Goal: Task Accomplishment & Management: Complete application form

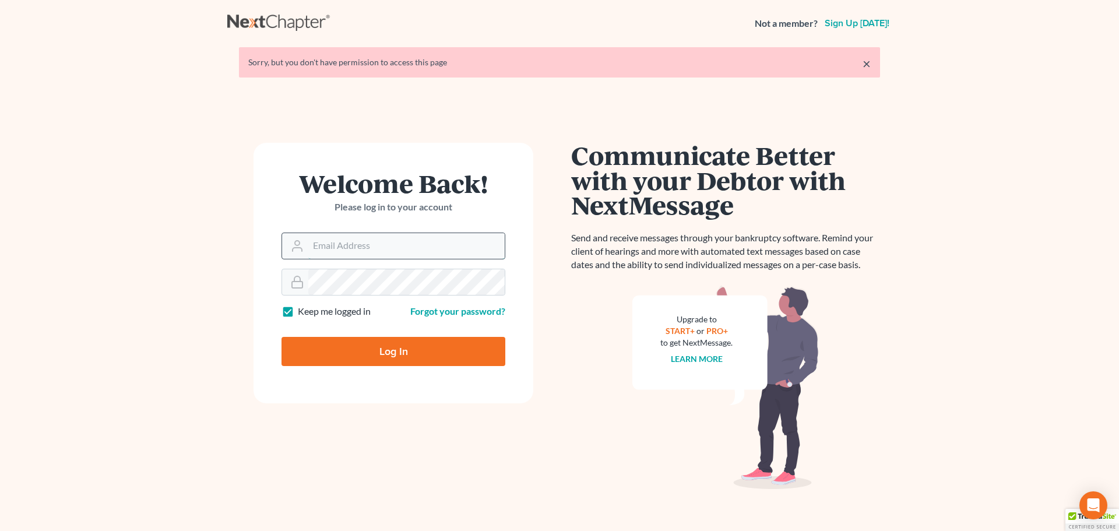
click at [352, 241] on input "Email Address" at bounding box center [406, 246] width 196 height 26
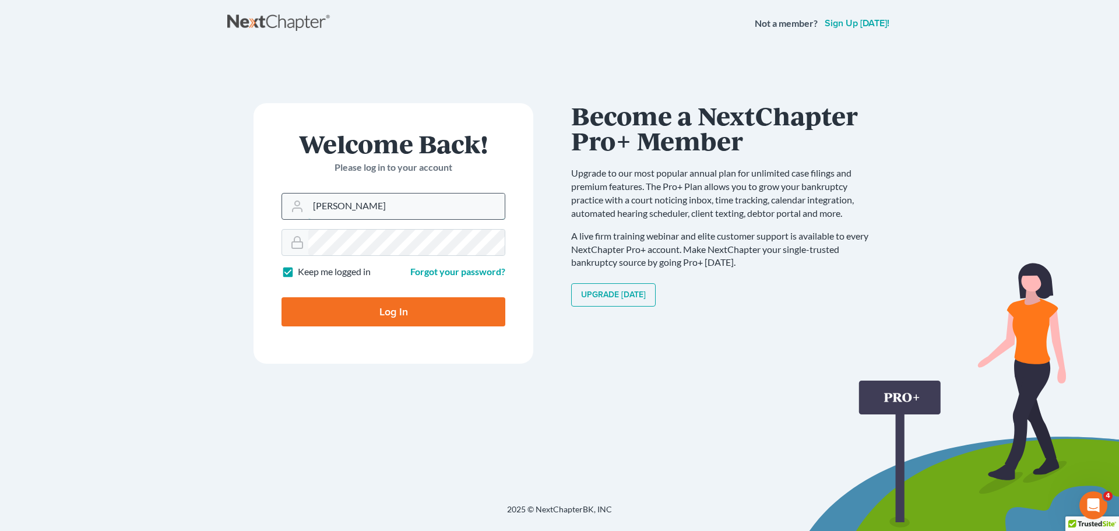
type input "[DOMAIN_NAME][EMAIL_ADDRESS][DOMAIN_NAME]"
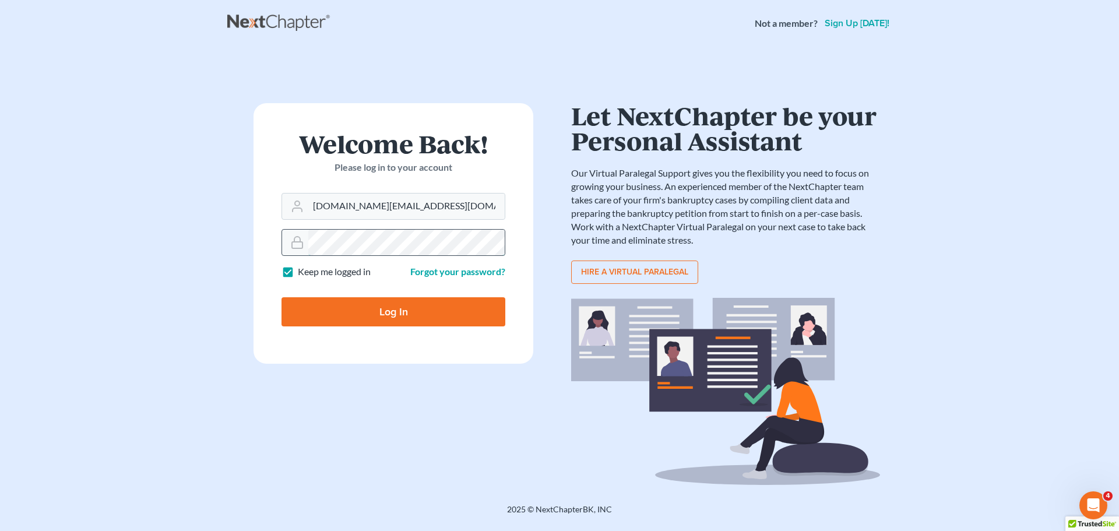
click at [282, 297] on input "Log In" at bounding box center [394, 311] width 224 height 29
type input "Thinking..."
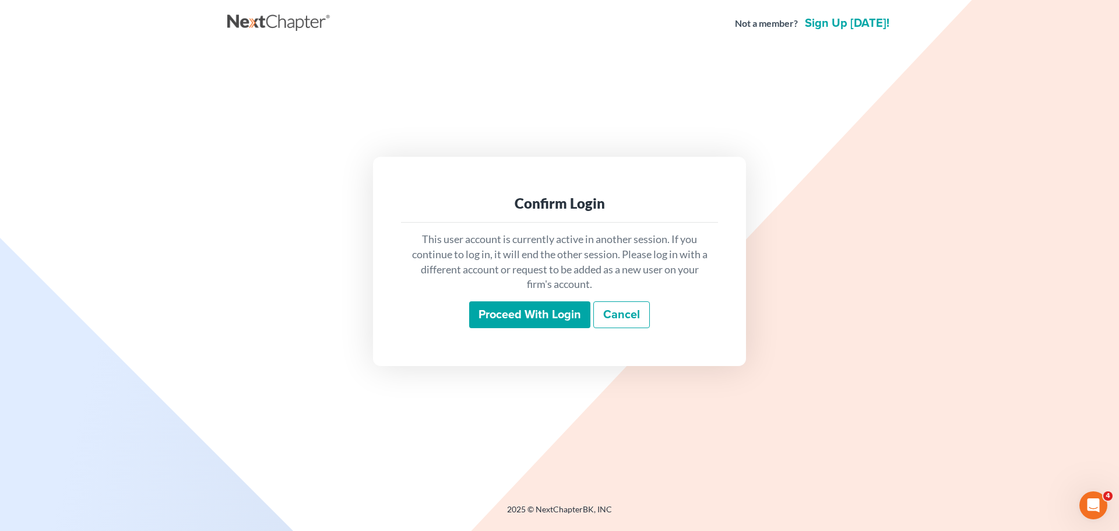
click at [502, 318] on input "Proceed with login" at bounding box center [529, 314] width 121 height 27
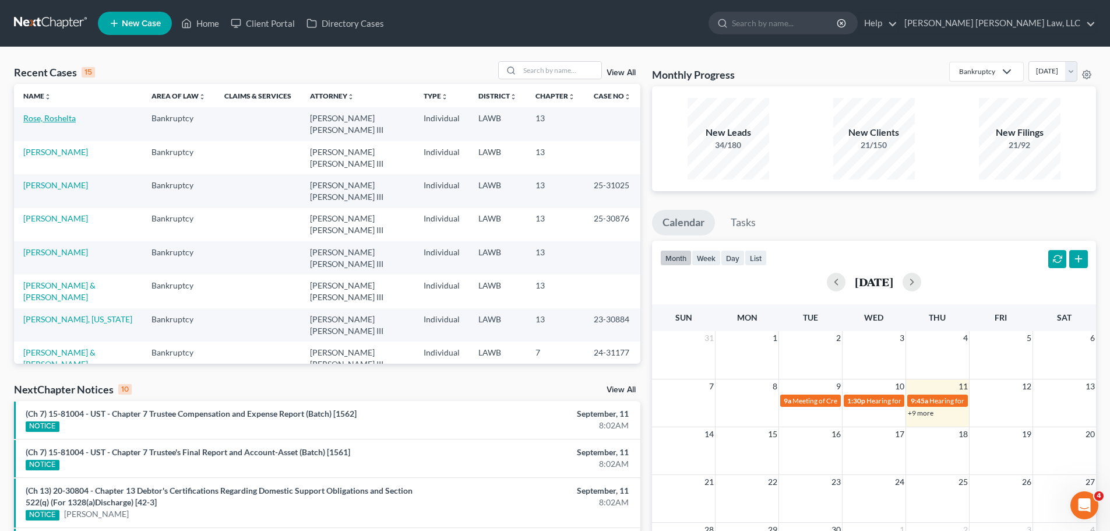
click at [36, 119] on link "Rose, Roshelta" at bounding box center [49, 118] width 52 height 10
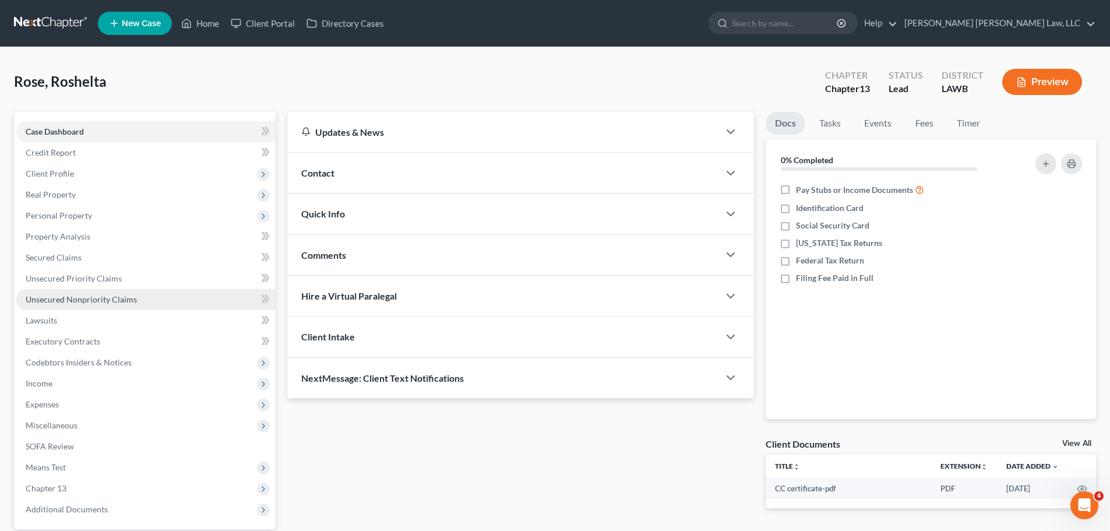
click at [130, 301] on span "Unsecured Nonpriority Claims" at bounding box center [81, 299] width 111 height 10
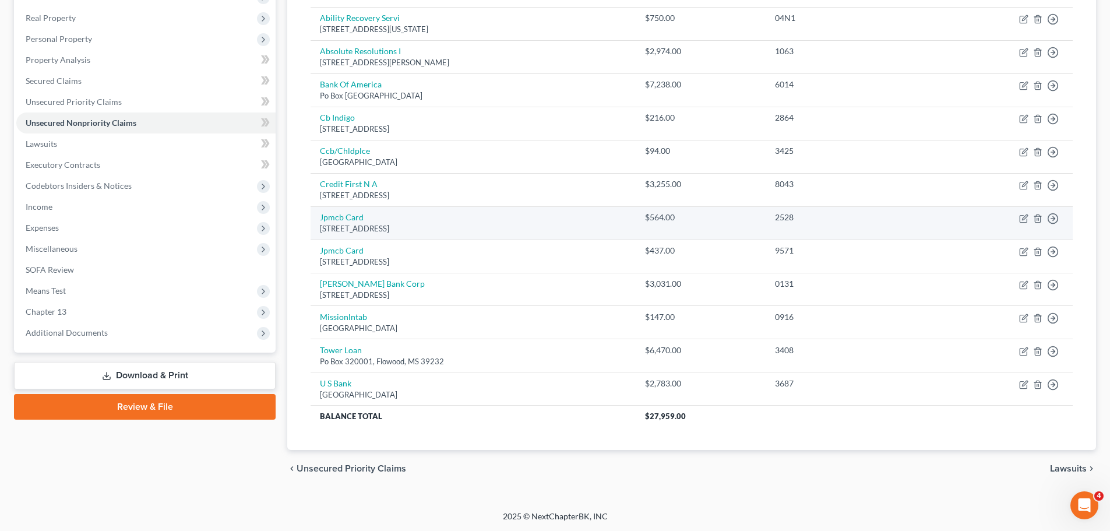
scroll to position [177, 0]
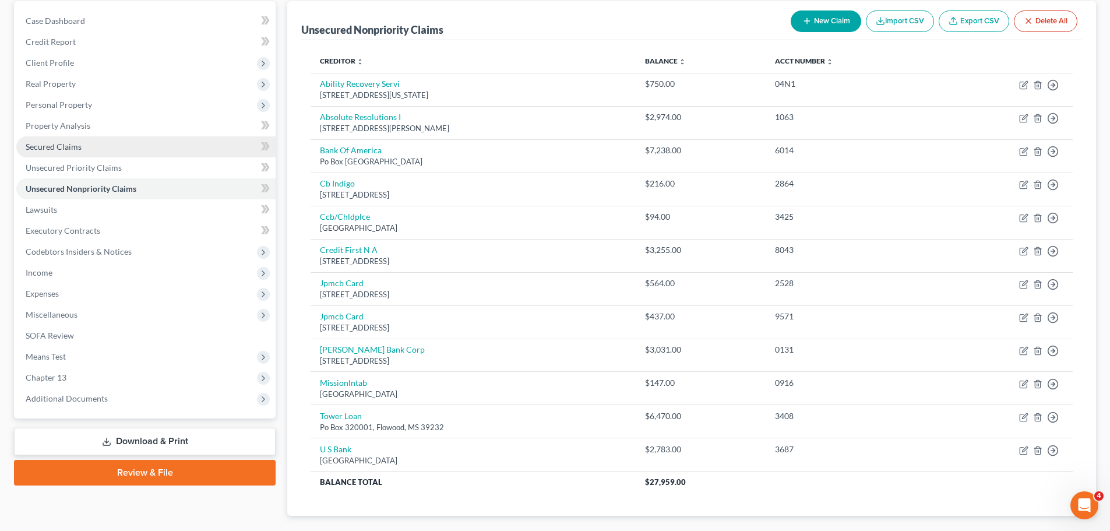
click at [90, 142] on link "Secured Claims" at bounding box center [145, 146] width 259 height 21
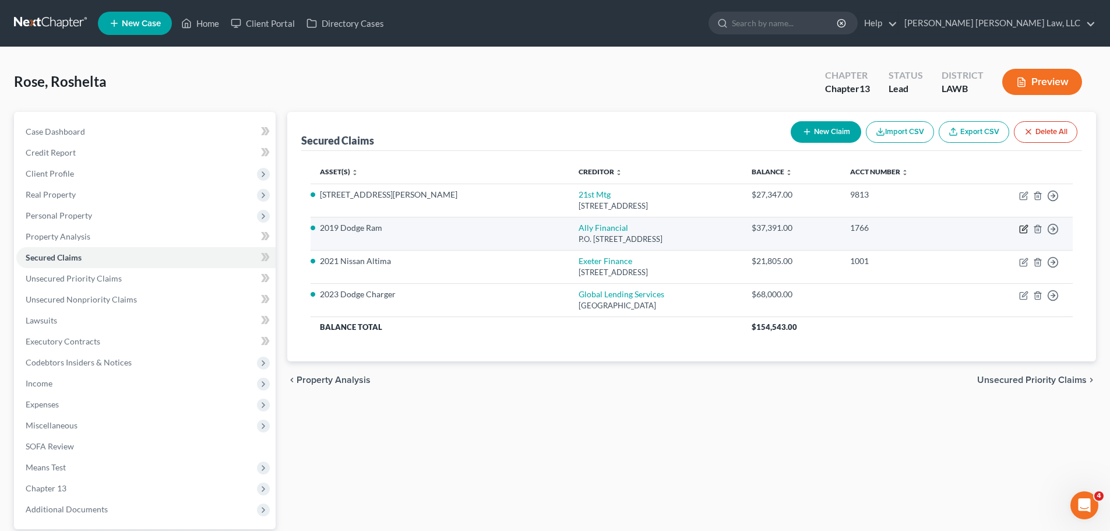
click at [1024, 230] on icon "button" at bounding box center [1023, 228] width 9 height 9
select select "24"
select select "3"
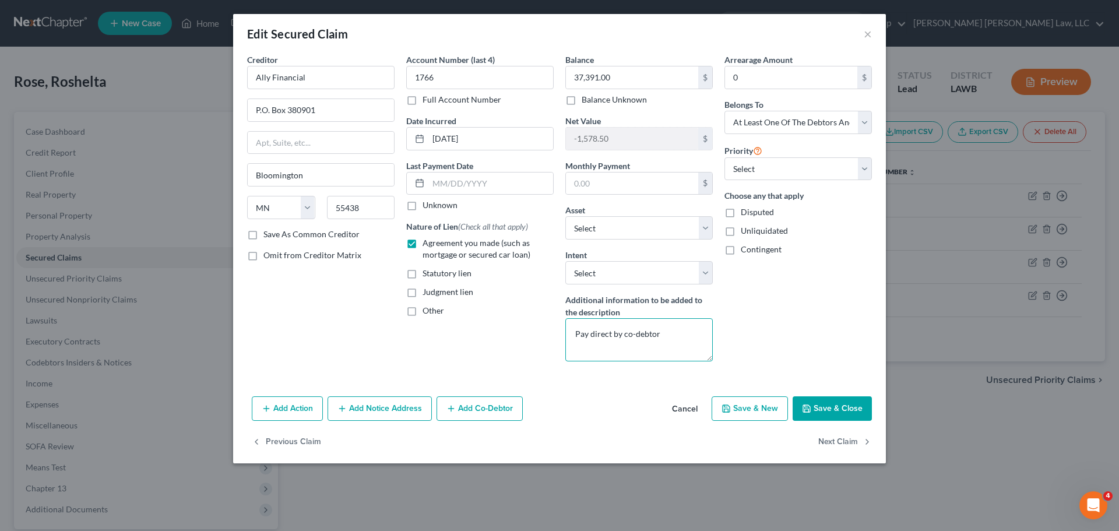
click at [667, 335] on textarea "Pay direct by co-debtor" at bounding box center [638, 339] width 147 height 43
type textarea "Pay direct by third party"
click at [762, 118] on select "Select Debtor 1 Only Debtor 2 Only Debtor 1 And Debtor 2 Only At Least One Of T…" at bounding box center [798, 122] width 147 height 23
select select "0"
click at [725, 111] on select "Select Debtor 1 Only Debtor 2 Only Debtor 1 And Debtor 2 Only At Least One Of T…" at bounding box center [798, 122] width 147 height 23
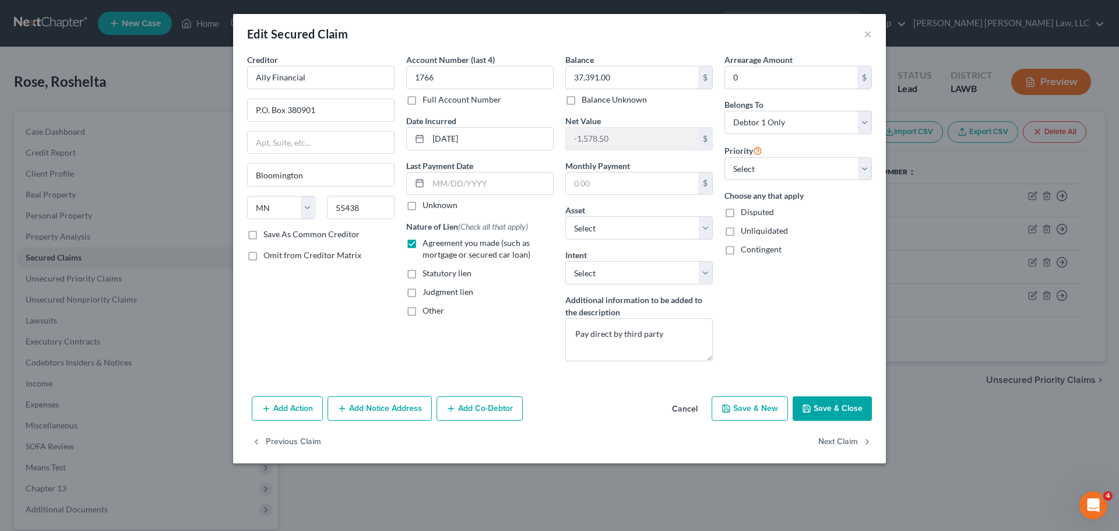
click at [841, 411] on button "Save & Close" at bounding box center [832, 408] width 79 height 24
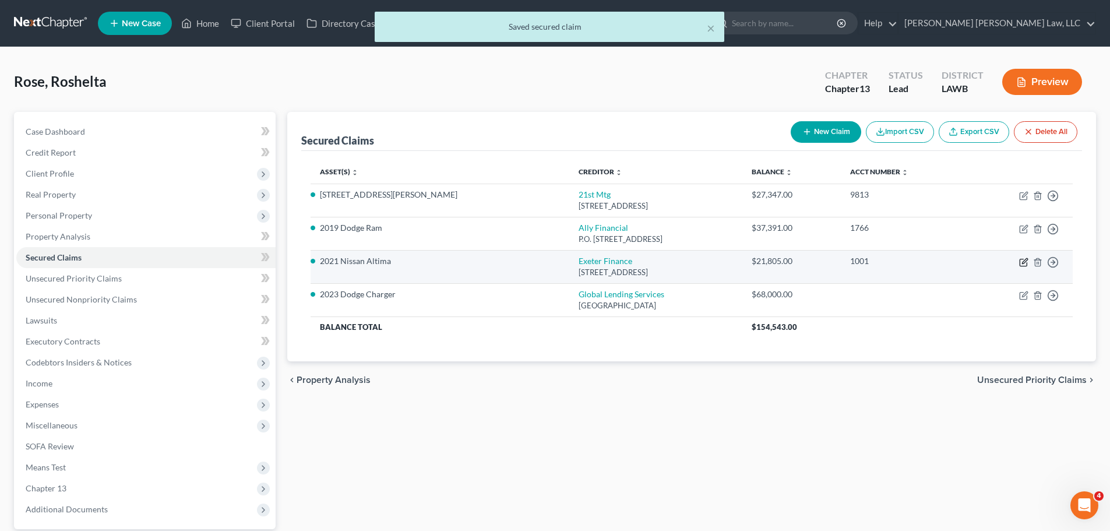
click at [1021, 262] on icon "button" at bounding box center [1023, 262] width 7 height 7
select select "45"
select select "3"
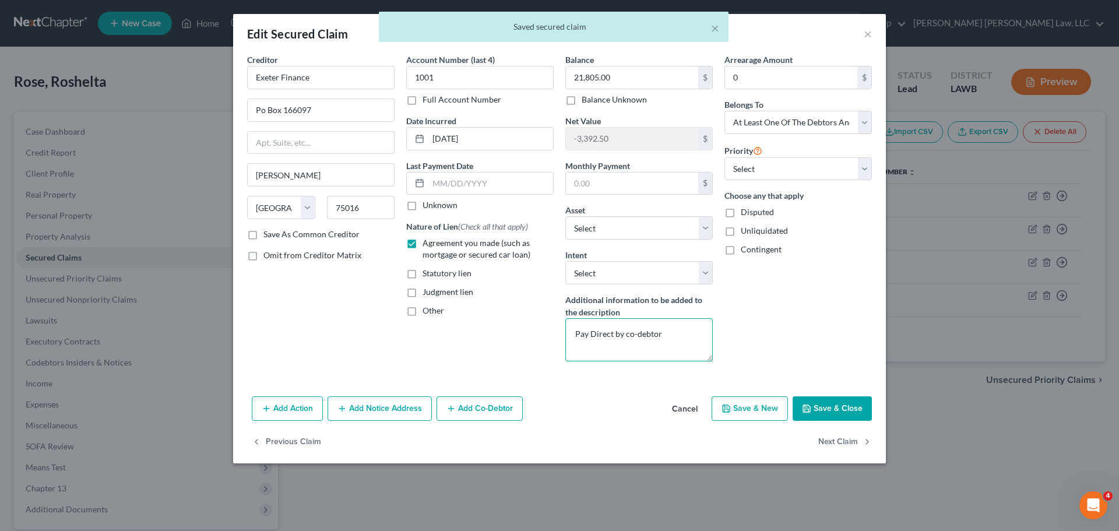
click at [674, 347] on textarea "Pay Direct by co-debtor" at bounding box center [638, 339] width 147 height 43
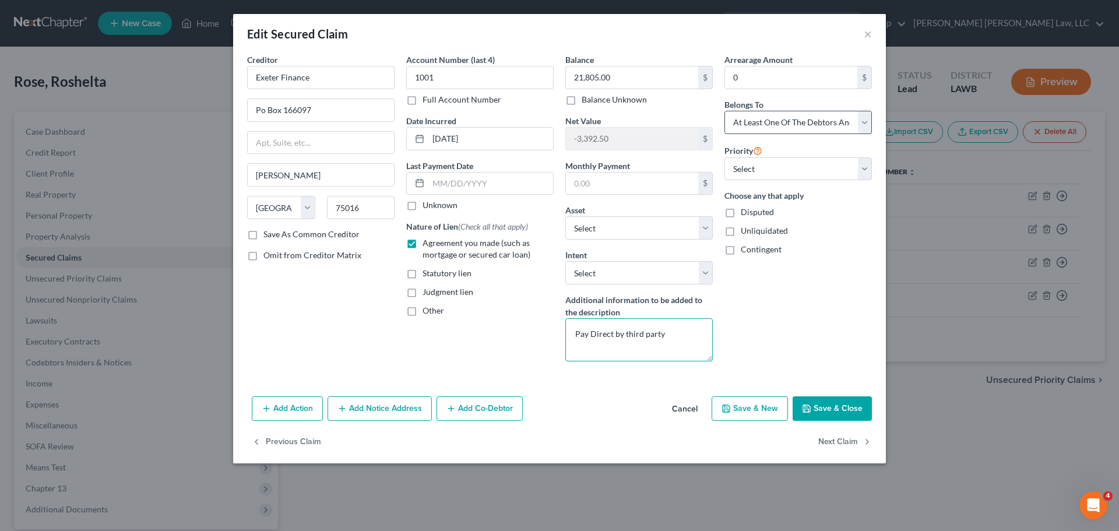
type textarea "Pay Direct by third party"
click at [784, 129] on select "Select Debtor 1 Only Debtor 2 Only Debtor 1 And Debtor 2 Only At Least One Of T…" at bounding box center [798, 122] width 147 height 23
select select "0"
click at [725, 111] on select "Select Debtor 1 Only Debtor 2 Only Debtor 1 And Debtor 2 Only At Least One Of T…" at bounding box center [798, 122] width 147 height 23
click at [846, 440] on button "Next Claim" at bounding box center [845, 442] width 54 height 24
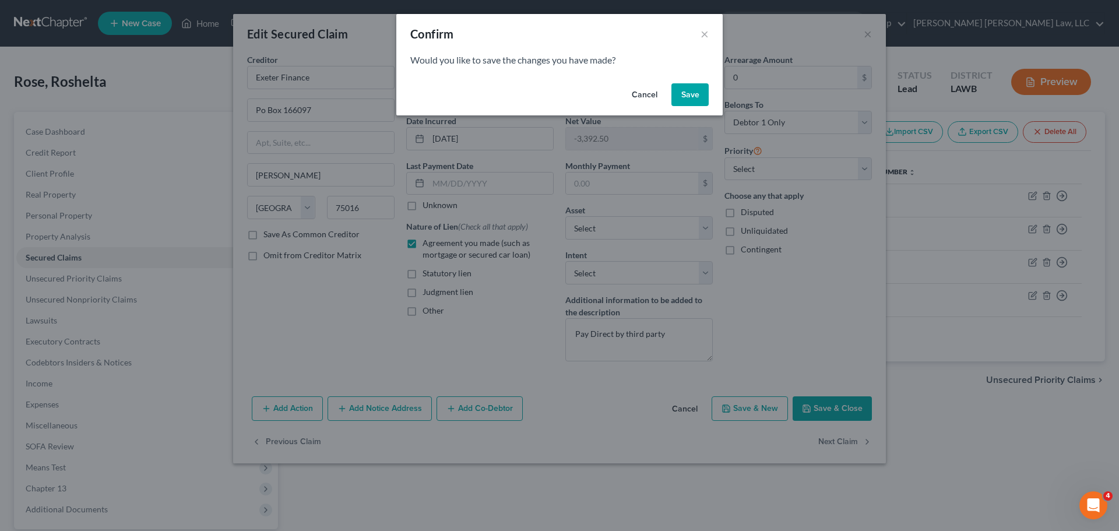
click at [681, 87] on button "Save" at bounding box center [689, 94] width 37 height 23
select select "10"
select select "0"
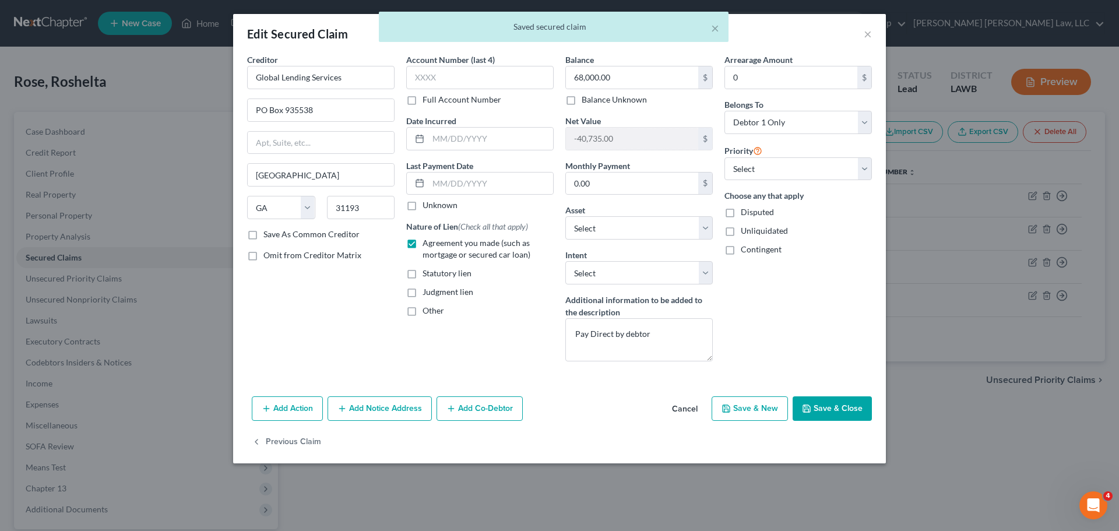
click at [809, 405] on icon "button" at bounding box center [806, 408] width 9 height 9
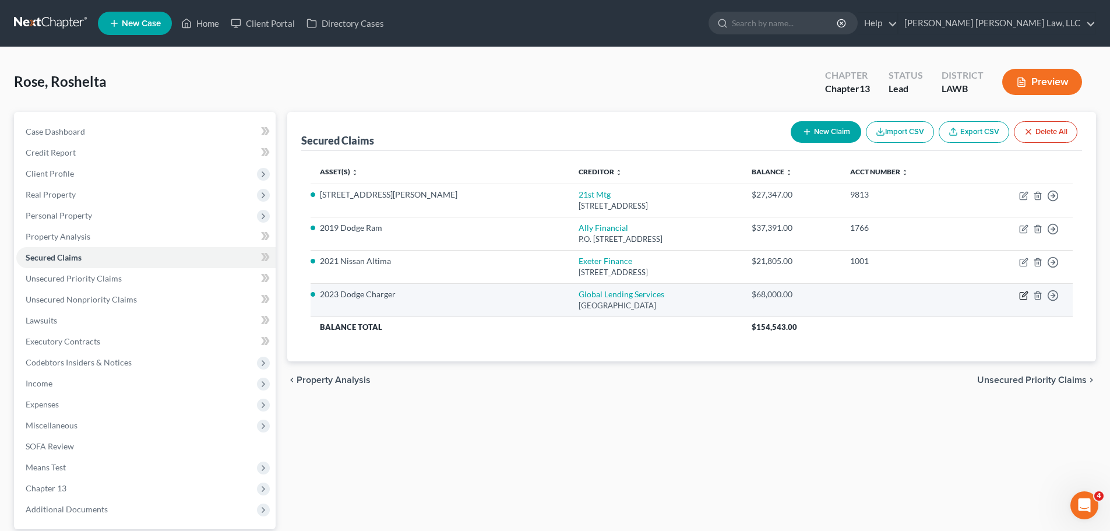
click at [1022, 298] on icon "button" at bounding box center [1023, 295] width 9 height 9
select select "10"
select select "0"
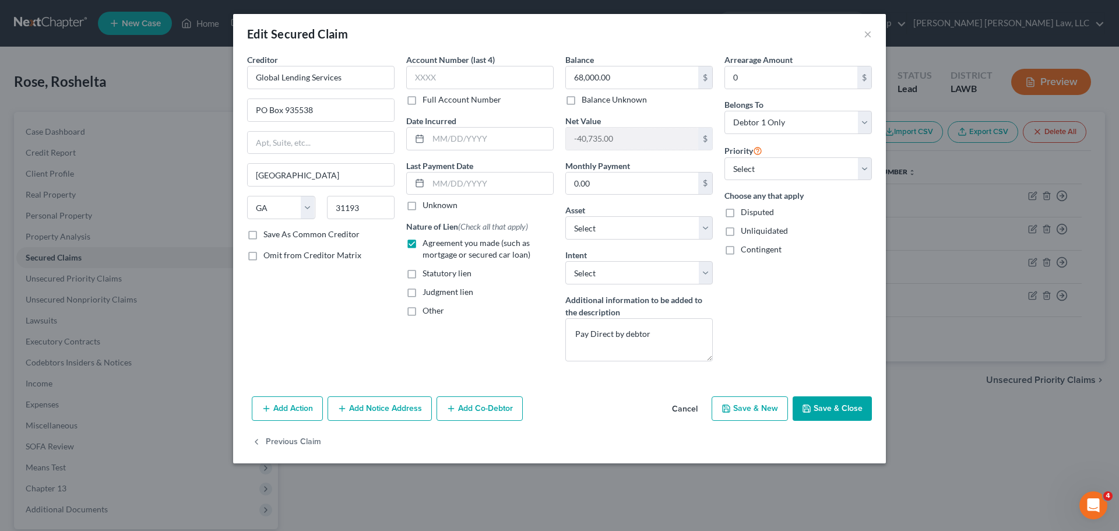
click at [806, 410] on polyline "button" at bounding box center [807, 410] width 4 height 3
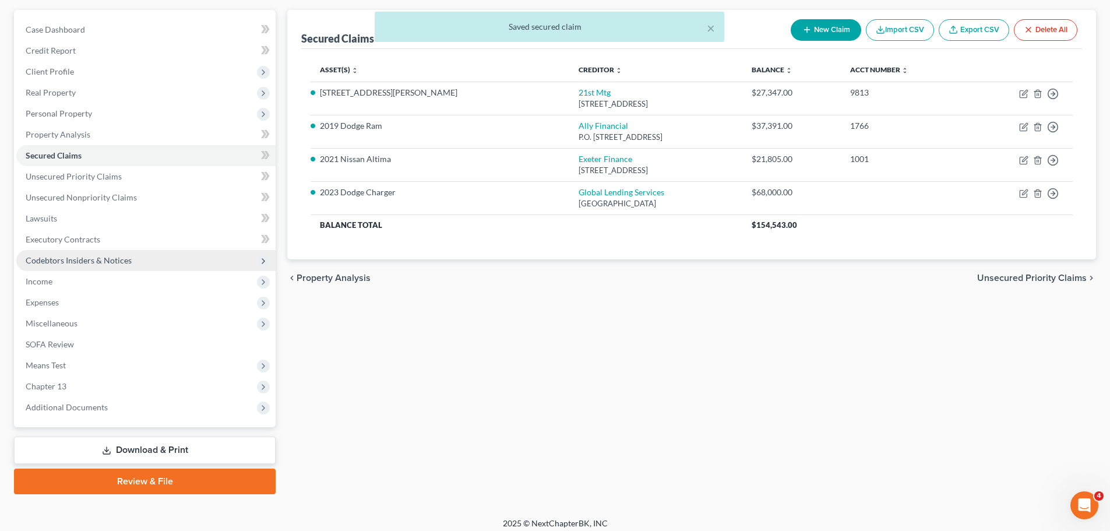
scroll to position [110, 0]
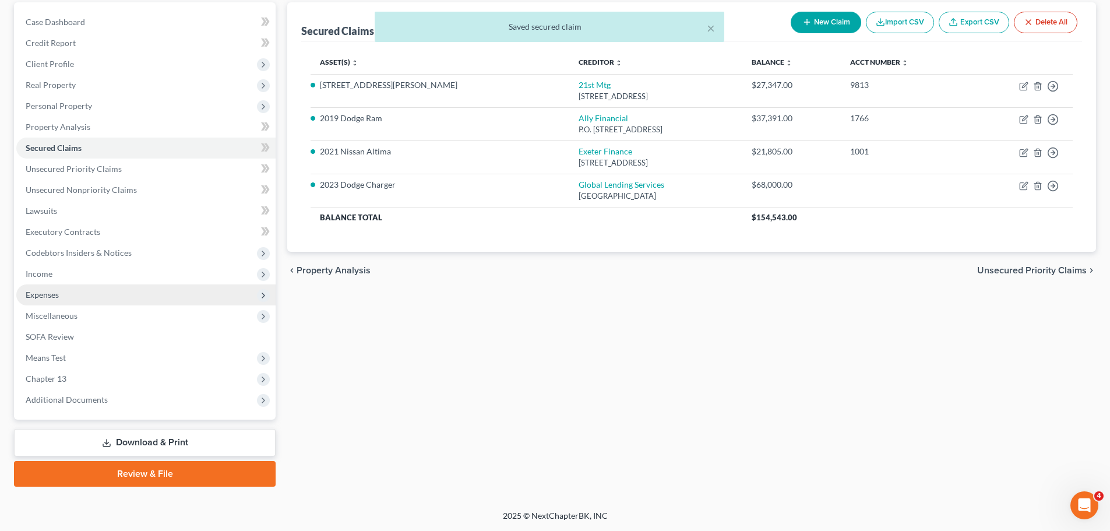
click at [63, 296] on span "Expenses" at bounding box center [145, 294] width 259 height 21
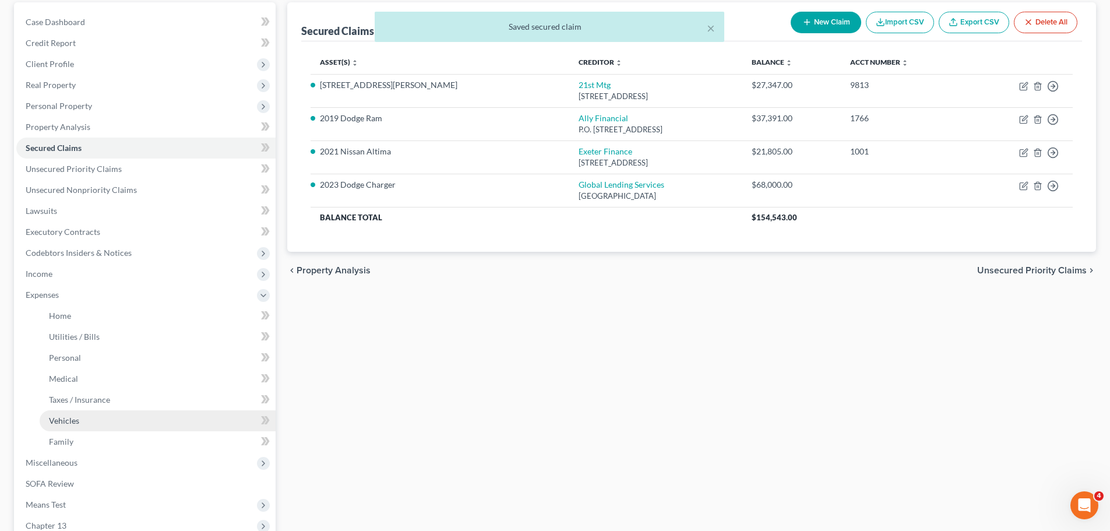
click at [92, 427] on link "Vehicles" at bounding box center [158, 420] width 236 height 21
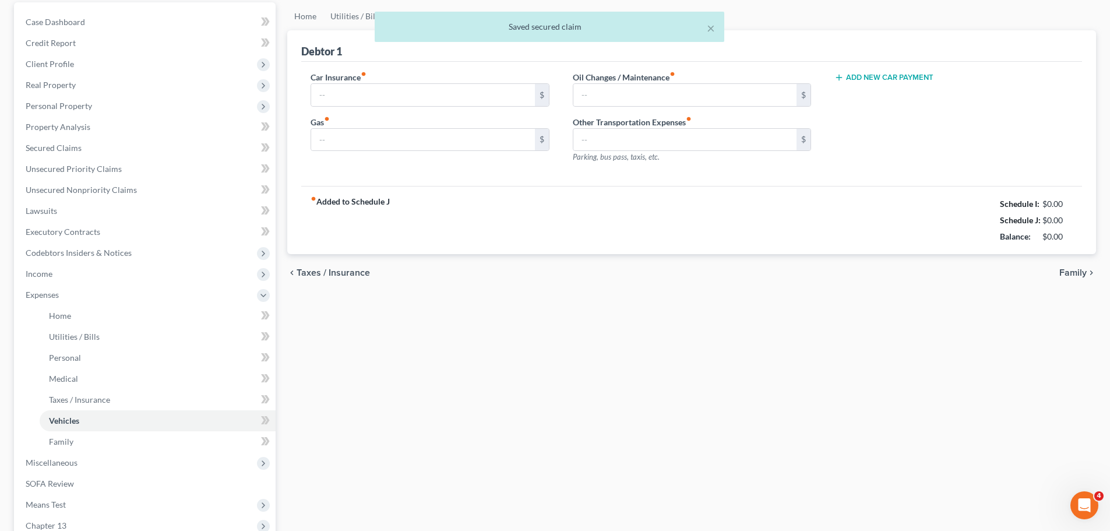
scroll to position [14, 0]
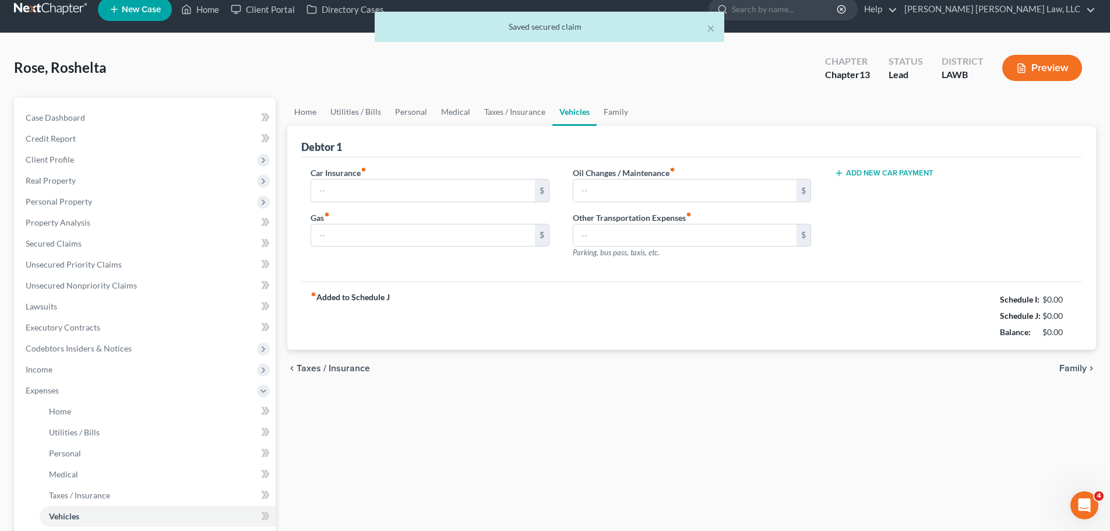
type input "529.00"
type input "200.00"
type input "30.00"
type input "0.00"
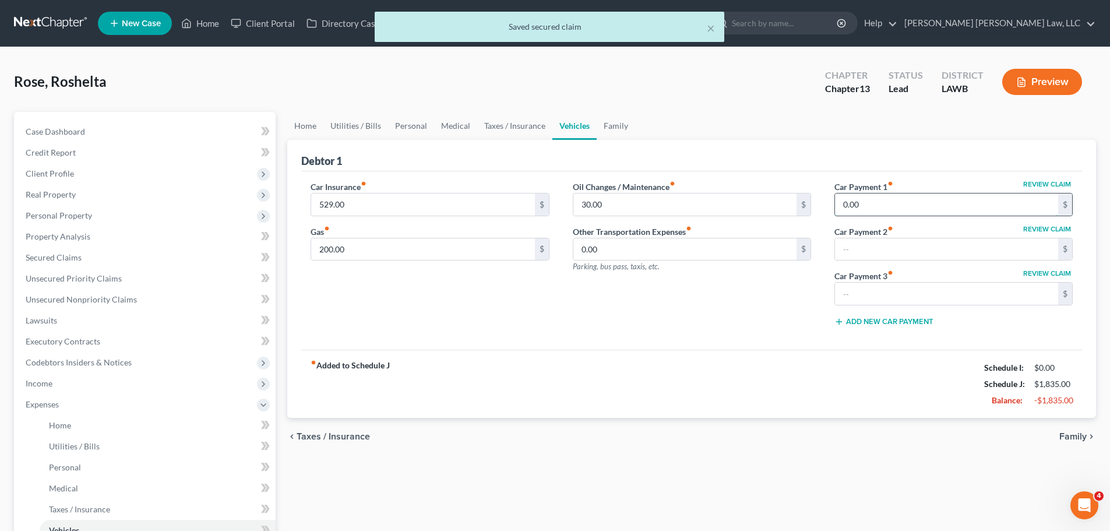
click at [867, 199] on input "0.00" at bounding box center [946, 205] width 223 height 22
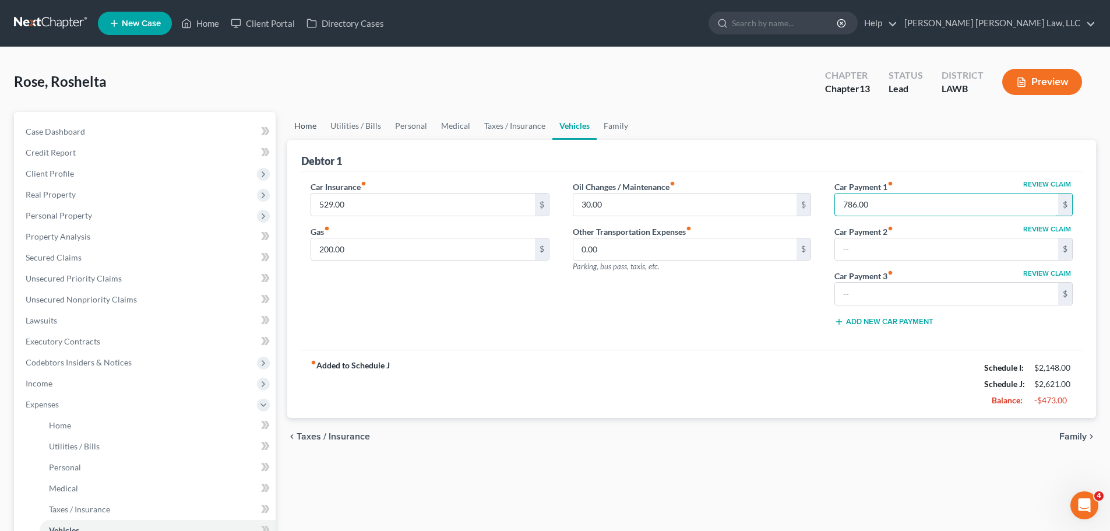
type input "786.00"
click at [294, 120] on link "Home" at bounding box center [305, 126] width 36 height 28
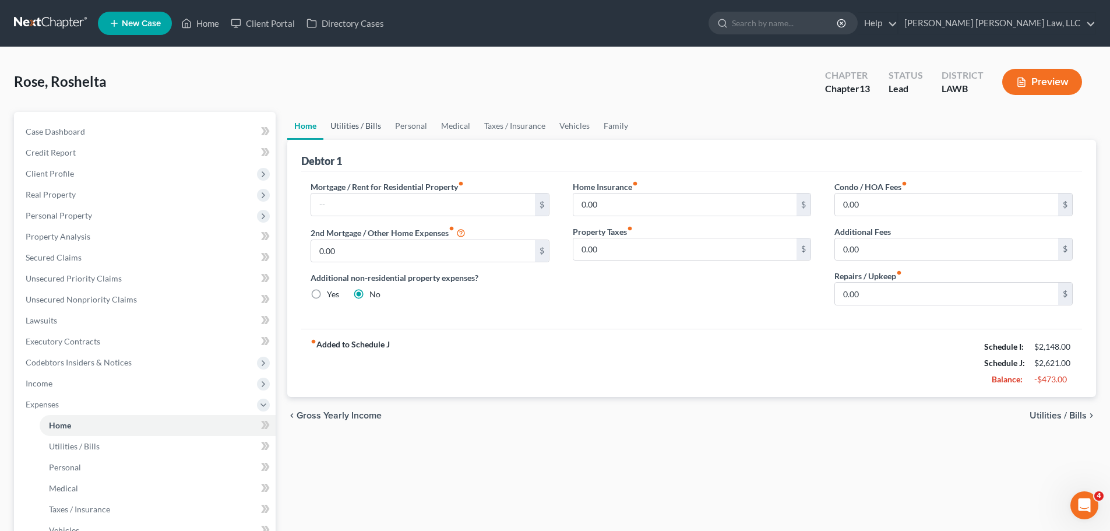
click at [344, 128] on link "Utilities / Bills" at bounding box center [355, 126] width 65 height 28
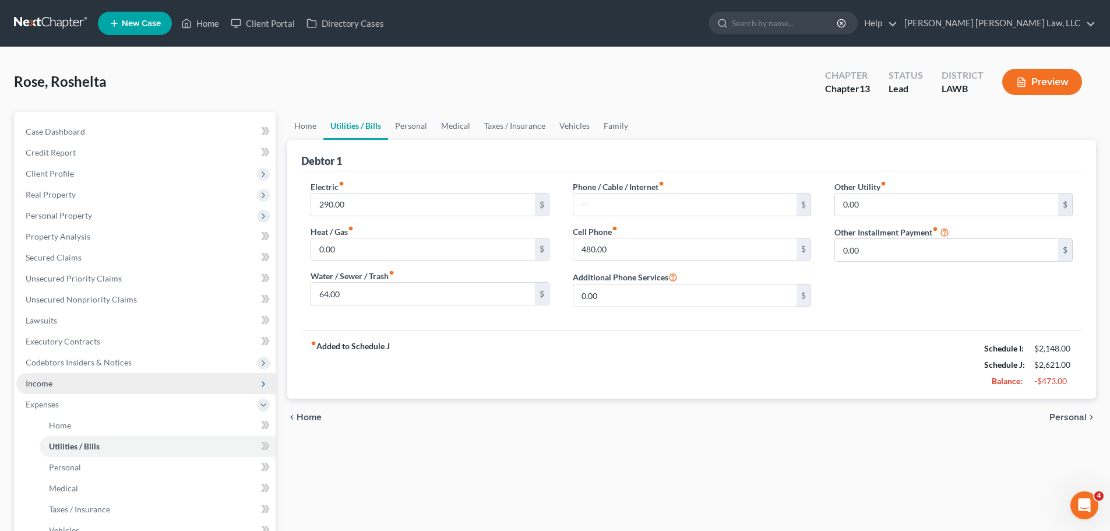
click at [90, 386] on span "Income" at bounding box center [145, 383] width 259 height 21
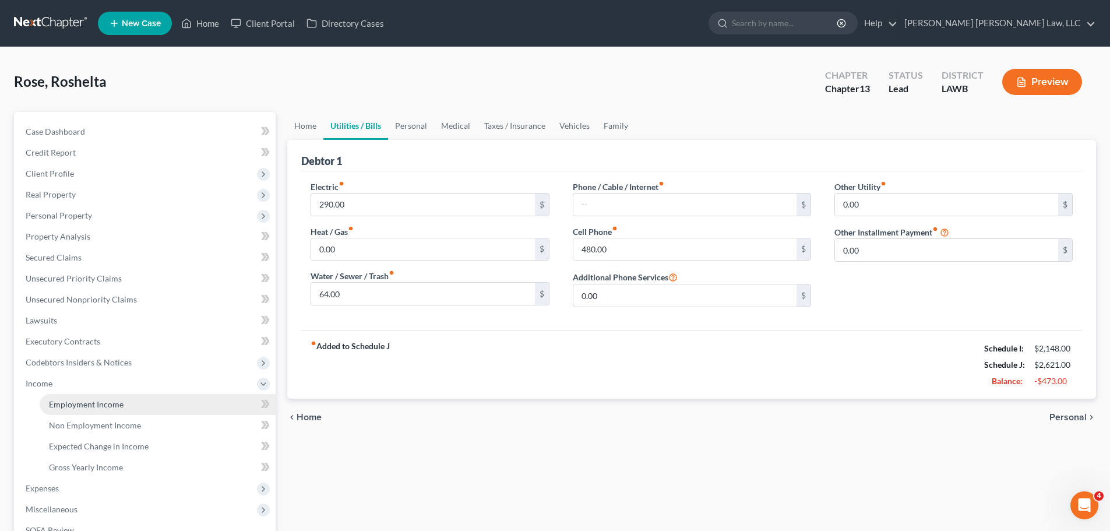
click at [101, 406] on span "Employment Income" at bounding box center [86, 404] width 75 height 10
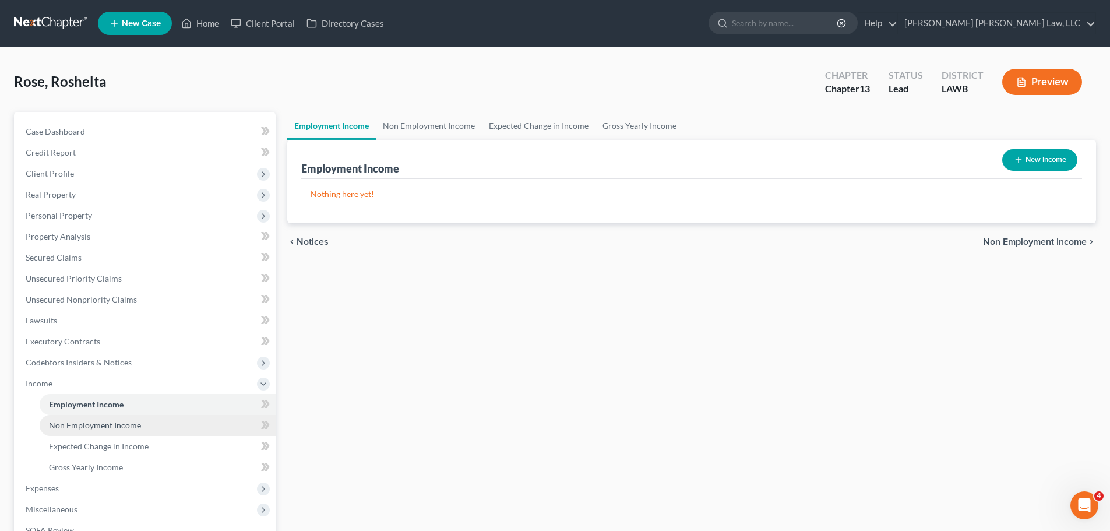
click at [178, 426] on link "Non Employment Income" at bounding box center [158, 425] width 236 height 21
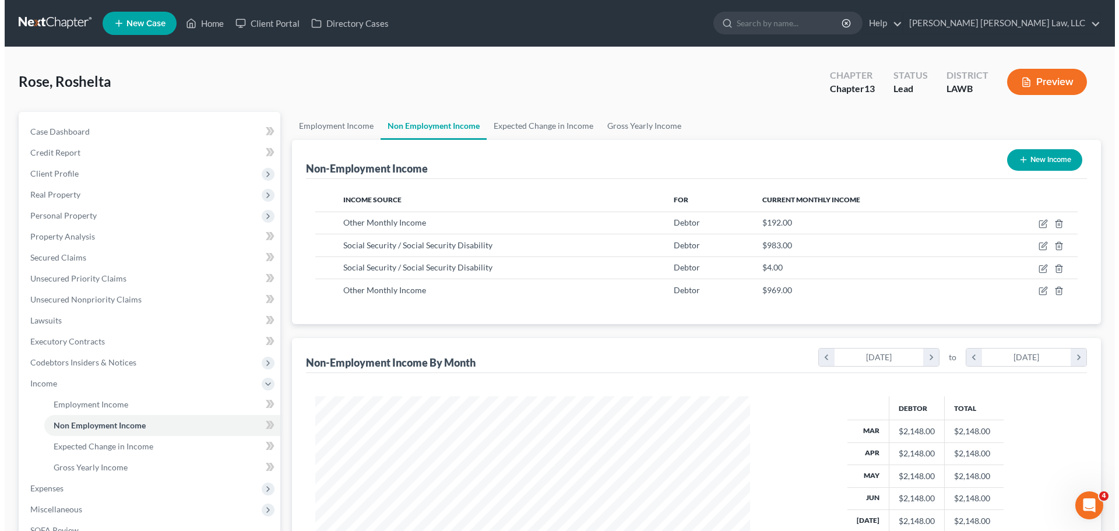
scroll to position [217, 458]
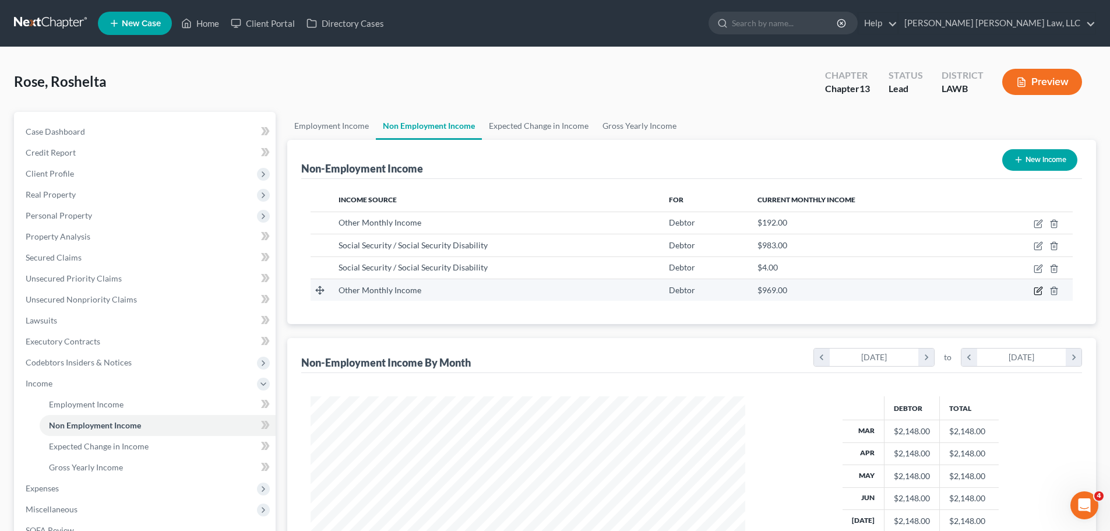
click at [1038, 289] on icon "button" at bounding box center [1038, 290] width 9 height 9
select select "13"
select select "0"
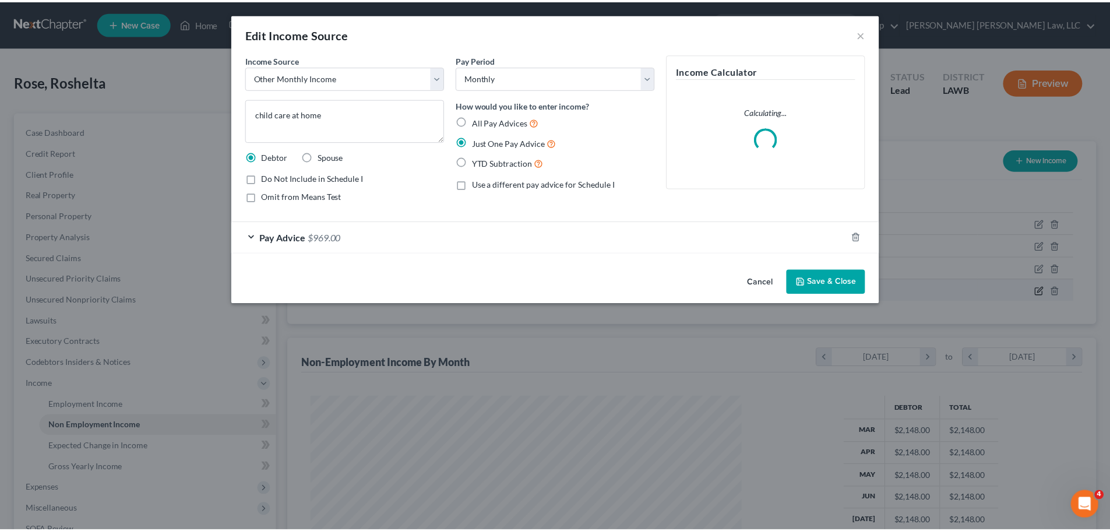
scroll to position [219, 462]
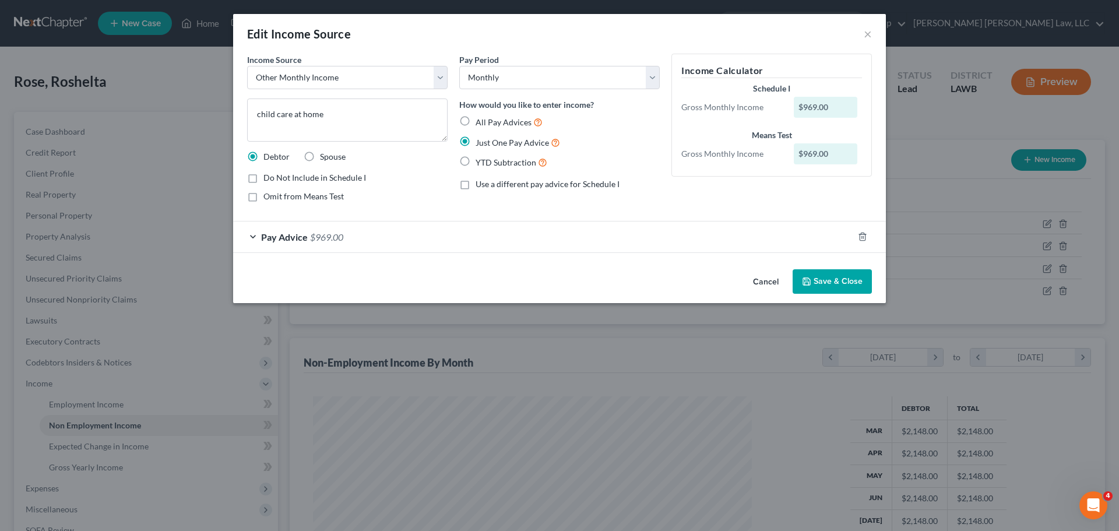
click at [824, 277] on button "Save & Close" at bounding box center [832, 281] width 79 height 24
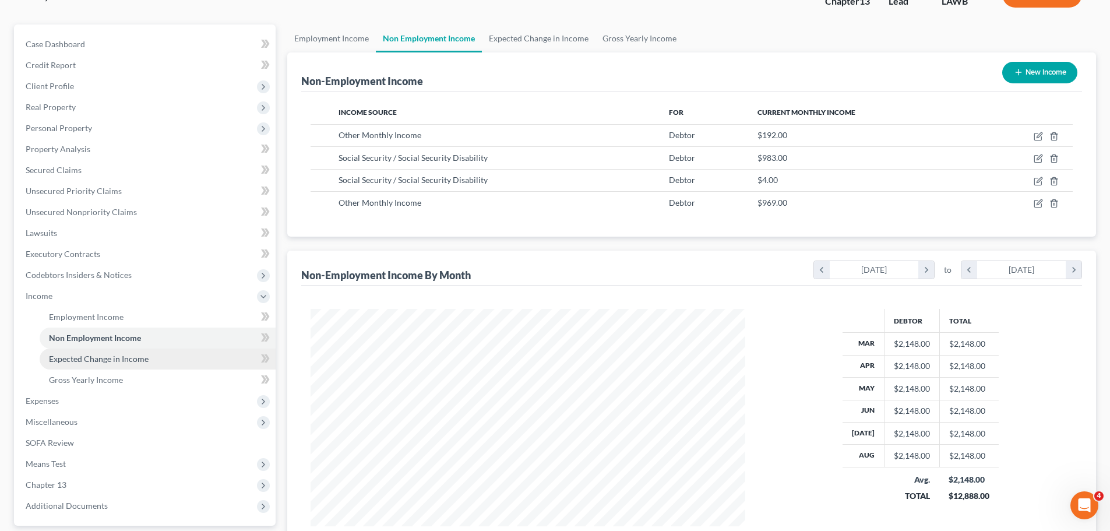
scroll to position [117, 0]
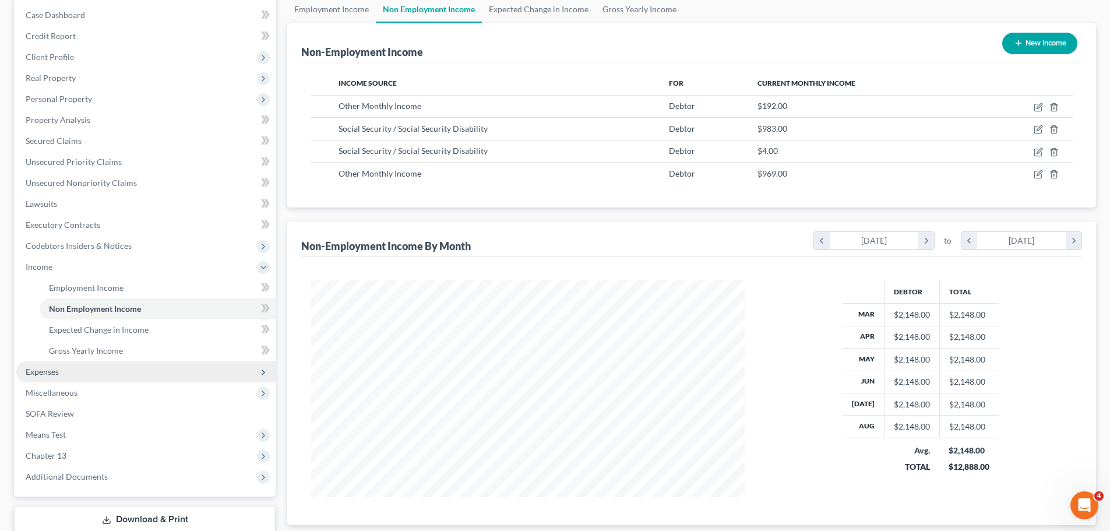
click at [67, 373] on span "Expenses" at bounding box center [145, 371] width 259 height 21
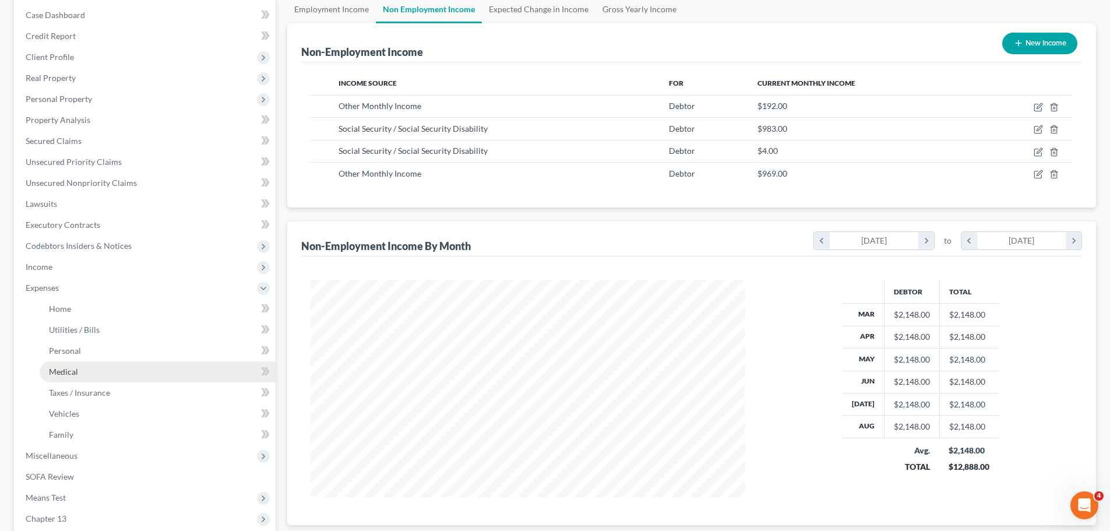
click at [83, 372] on link "Medical" at bounding box center [158, 371] width 236 height 21
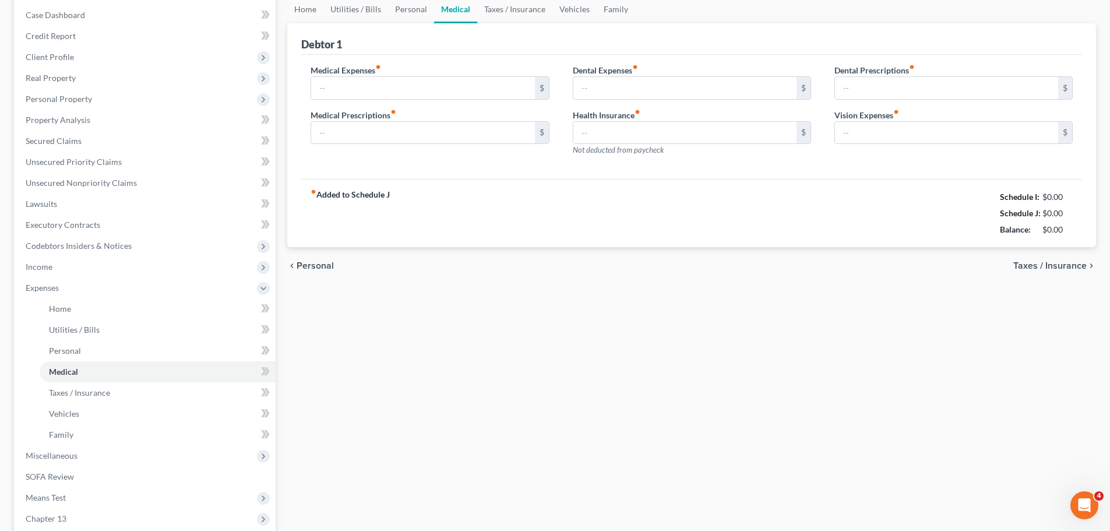
scroll to position [11, 0]
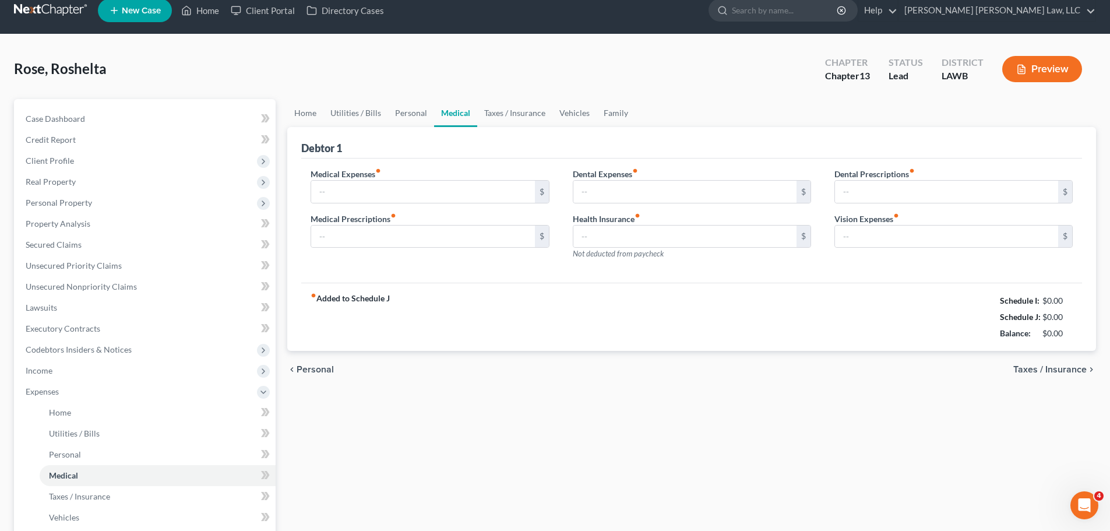
type input "0.00"
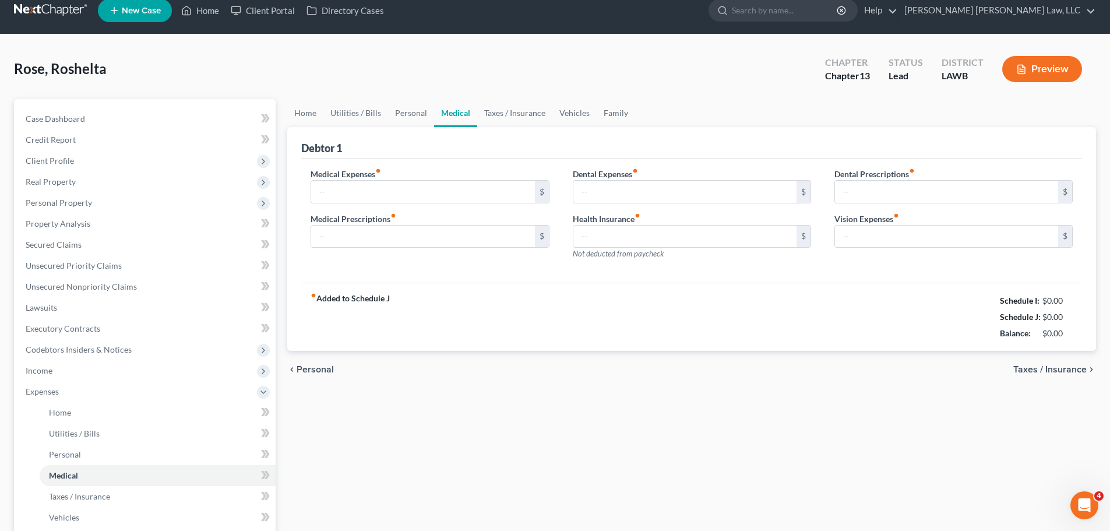
type input "0.00"
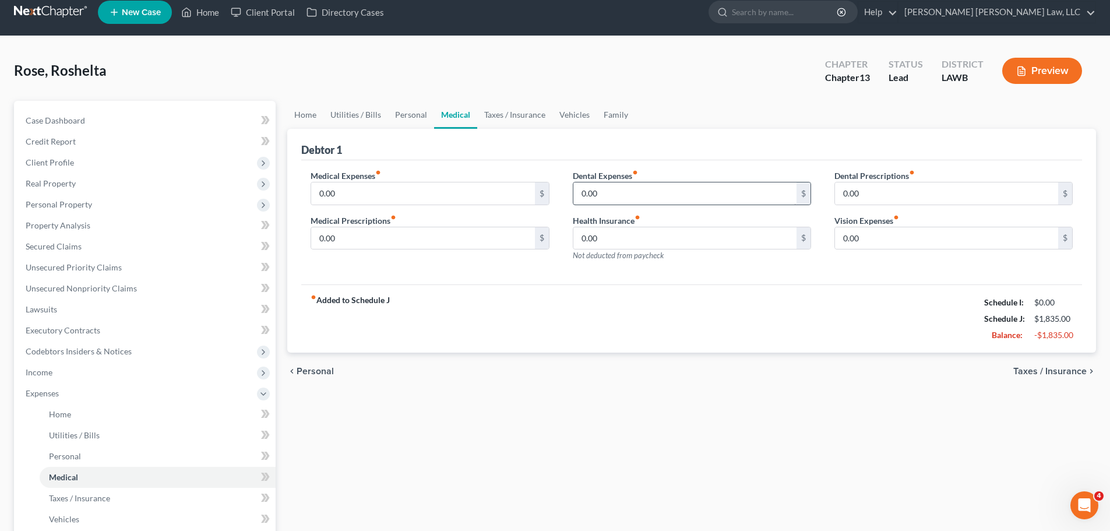
scroll to position [0, 0]
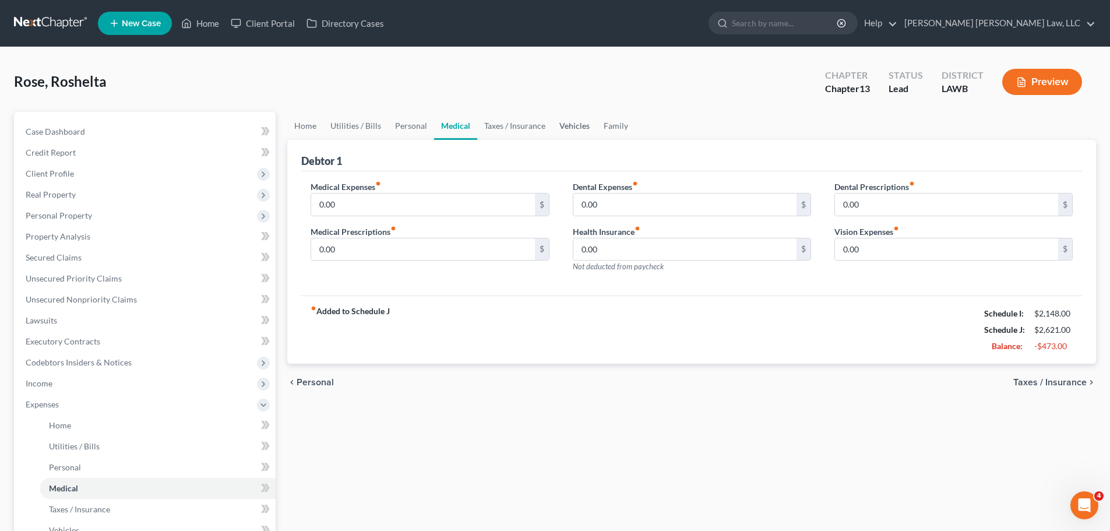
click at [567, 127] on link "Vehicles" at bounding box center [575, 126] width 44 height 28
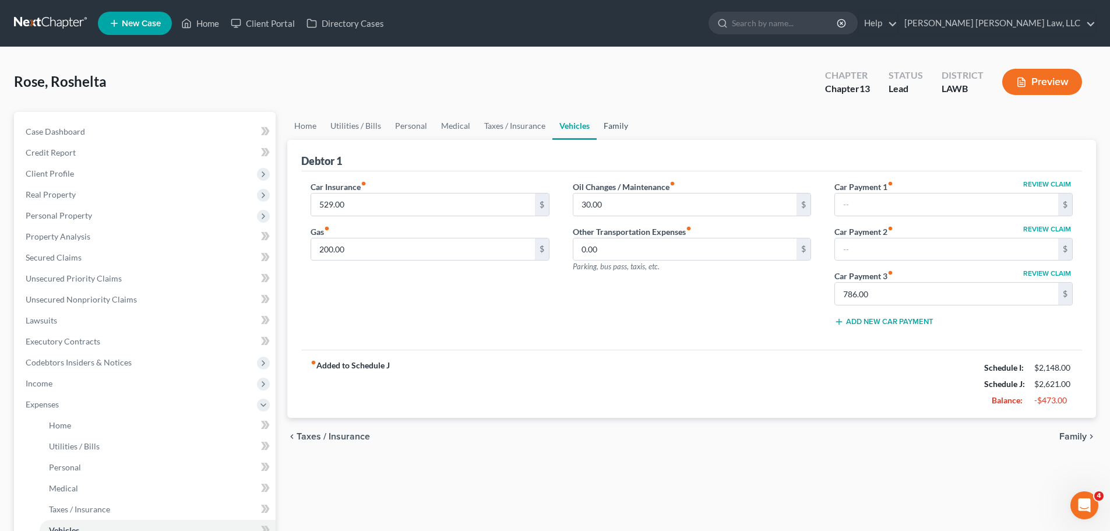
click at [616, 118] on link "Family" at bounding box center [616, 126] width 38 height 28
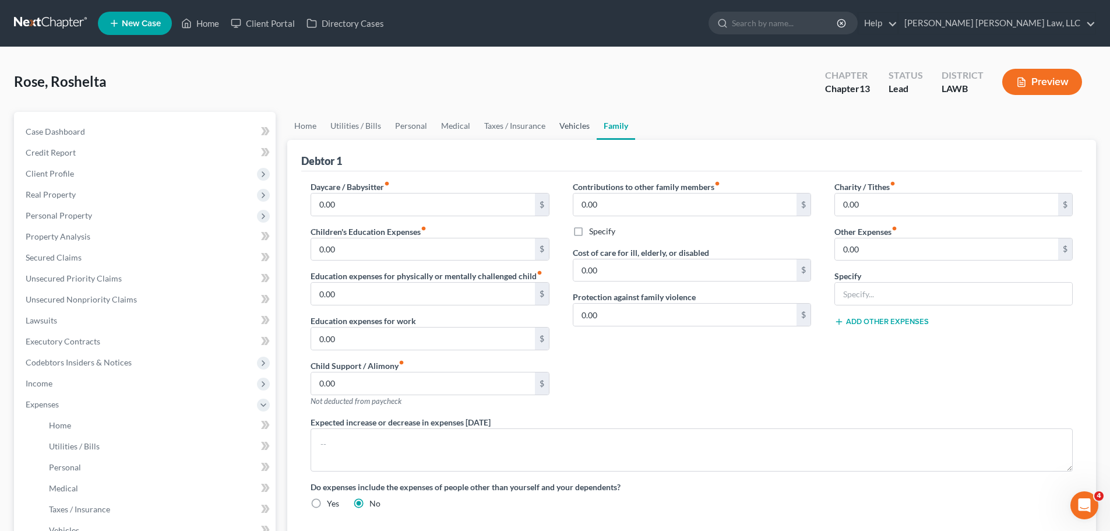
click at [575, 116] on link "Vehicles" at bounding box center [575, 126] width 44 height 28
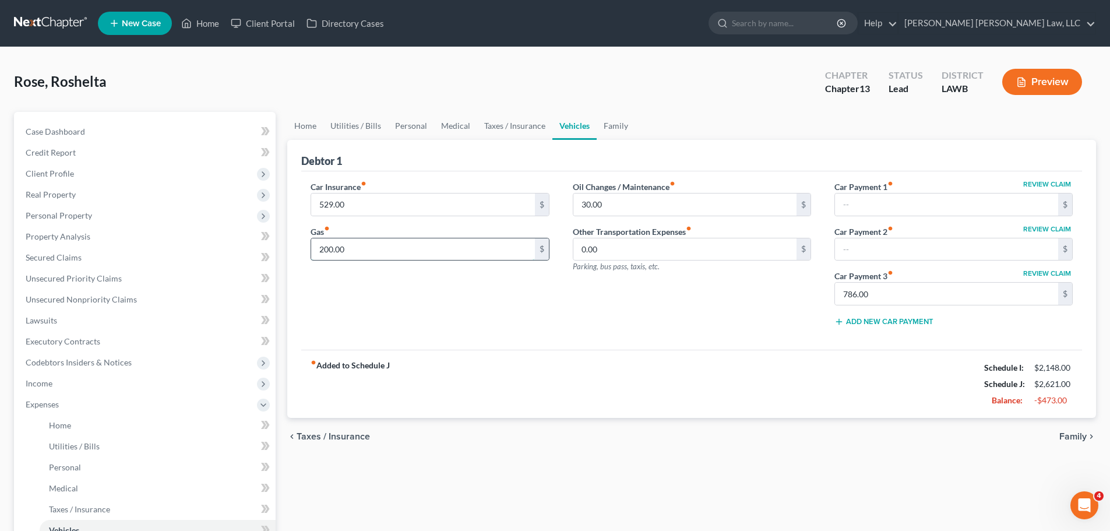
click at [405, 249] on input "200.00" at bounding box center [422, 249] width 223 height 22
type input "100.00"
click at [402, 125] on link "Personal" at bounding box center [411, 126] width 46 height 28
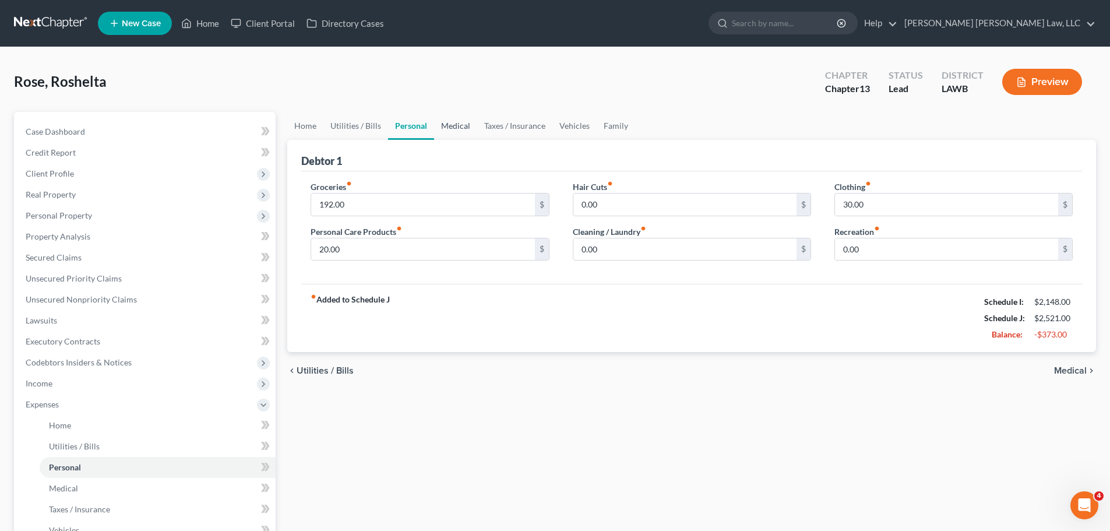
click at [447, 118] on link "Medical" at bounding box center [455, 126] width 43 height 28
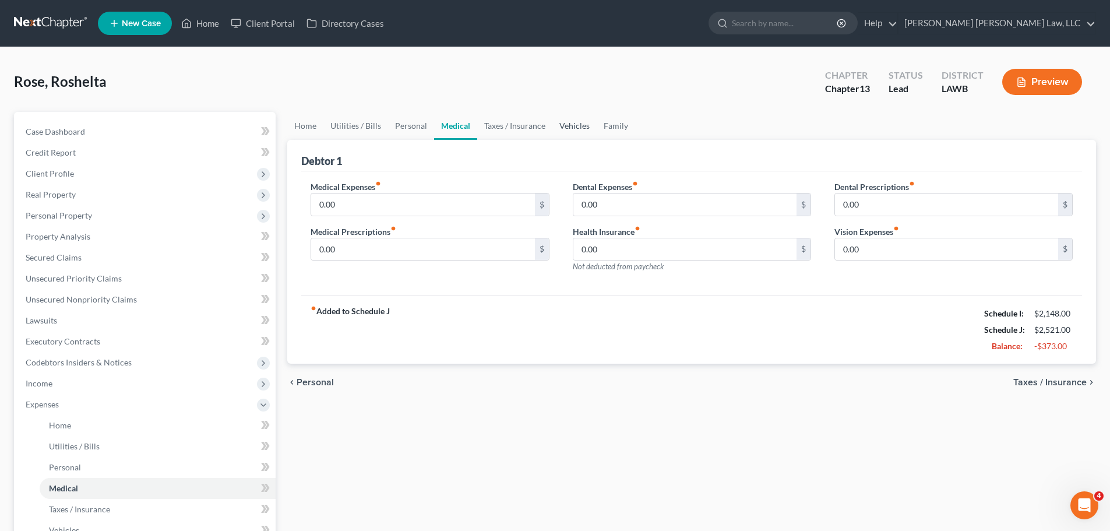
click at [563, 115] on link "Vehicles" at bounding box center [575, 126] width 44 height 28
